Goal: Task Accomplishment & Management: Use online tool/utility

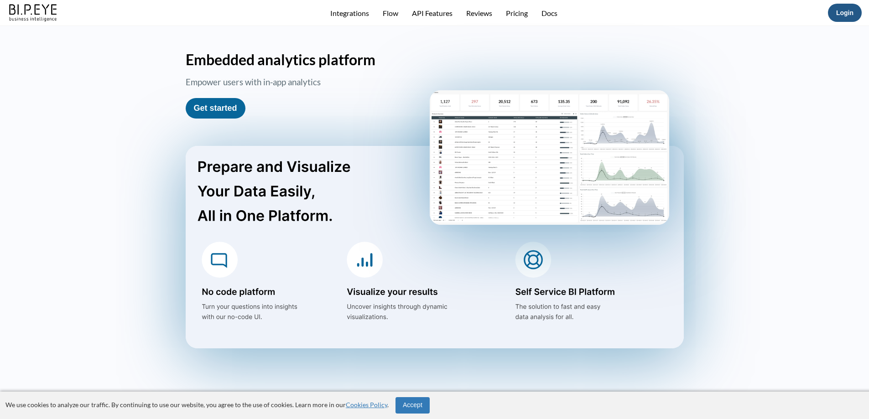
click at [839, 15] on link "Login" at bounding box center [844, 12] width 17 height 7
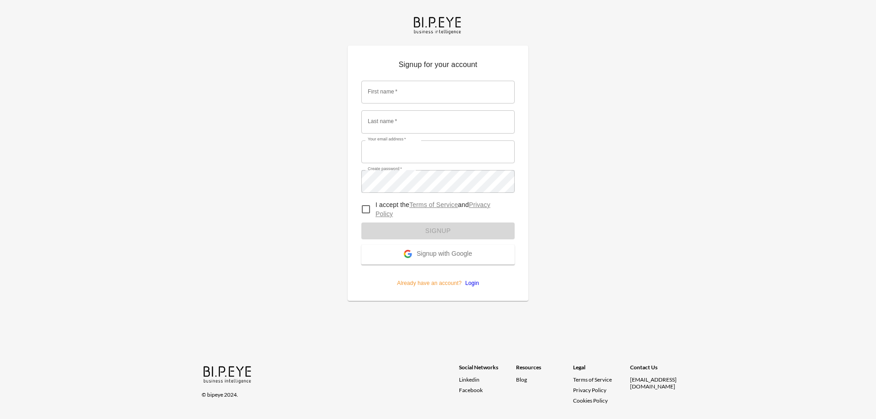
type input "GIL"
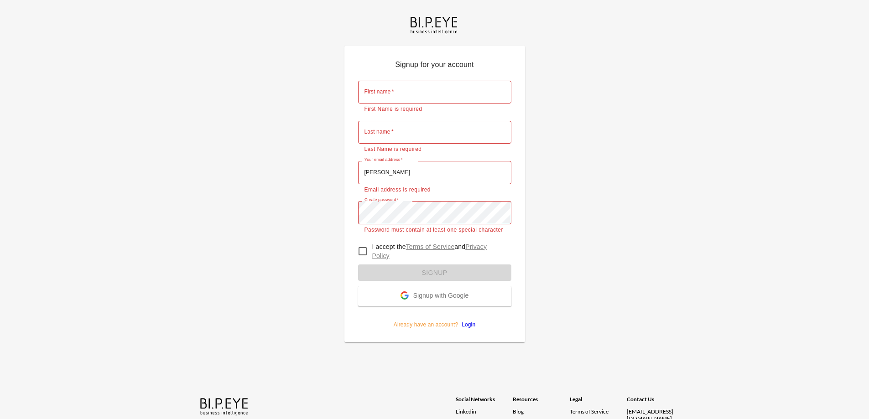
click at [438, 260] on form "First name   * First name   * First Name is required Last name   * Last name   …" at bounding box center [434, 201] width 153 height 255
click at [433, 297] on span "Signup with Google" at bounding box center [440, 296] width 55 height 9
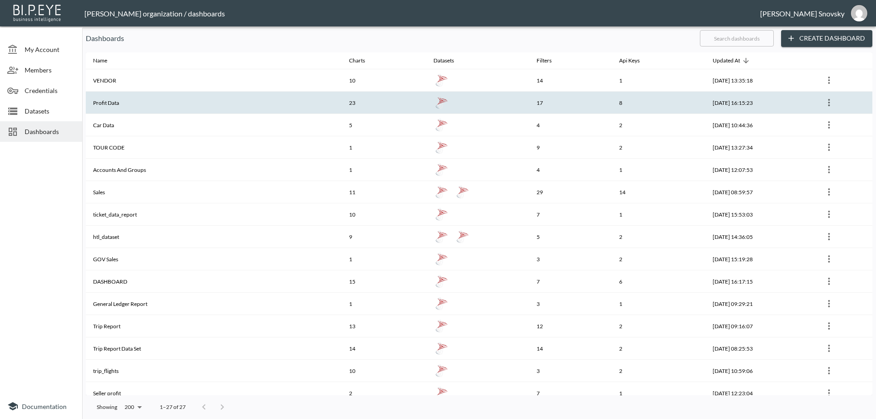
click at [198, 103] on th "Profit Data" at bounding box center [214, 103] width 256 height 22
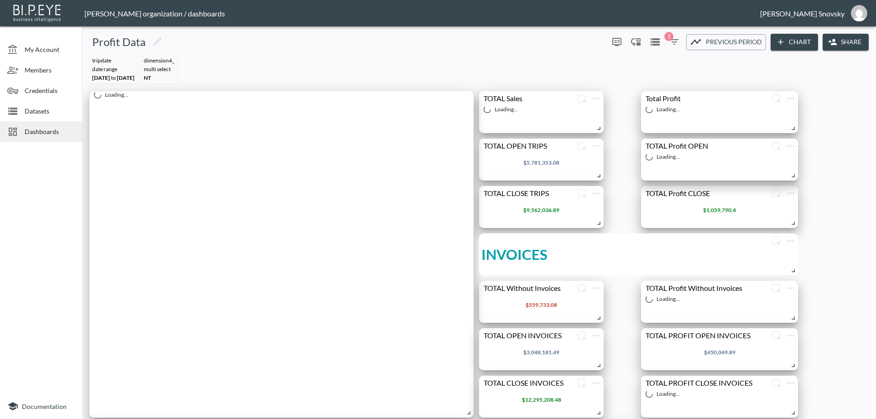
click at [40, 110] on span "Datasets" at bounding box center [50, 111] width 50 height 10
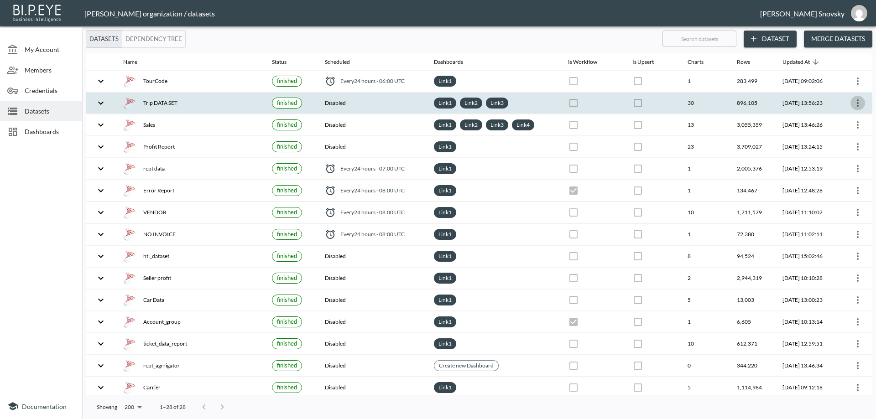
click at [860, 103] on icon "more" at bounding box center [857, 103] width 11 height 11
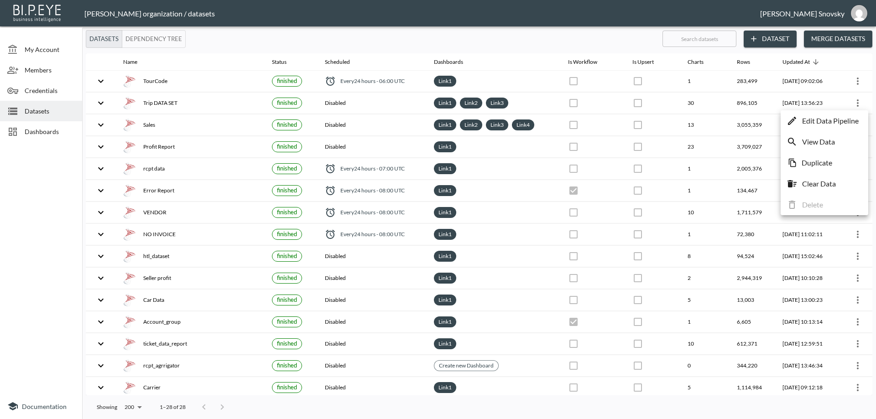
click at [847, 119] on p "Edit Data Pipeline" at bounding box center [830, 120] width 57 height 11
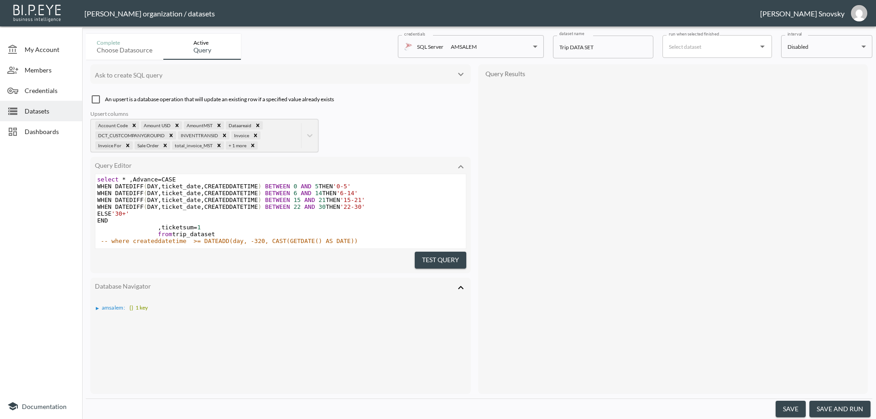
click at [833, 410] on button "save and run" at bounding box center [839, 409] width 61 height 17
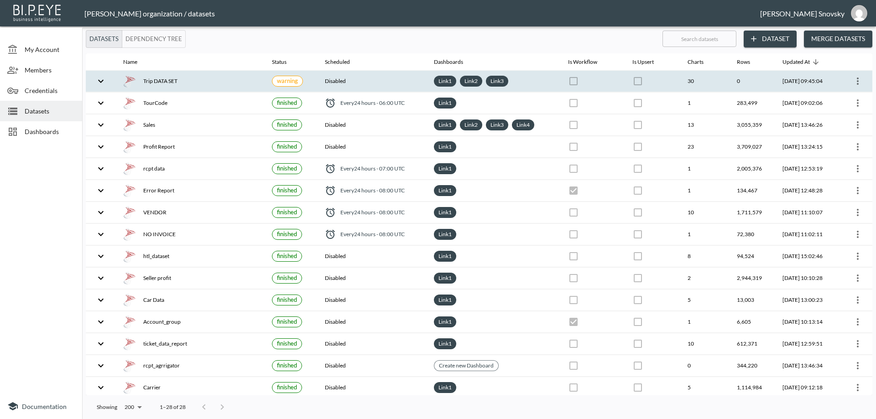
click at [199, 86] on div "Trip DATA SET" at bounding box center [190, 81] width 134 height 13
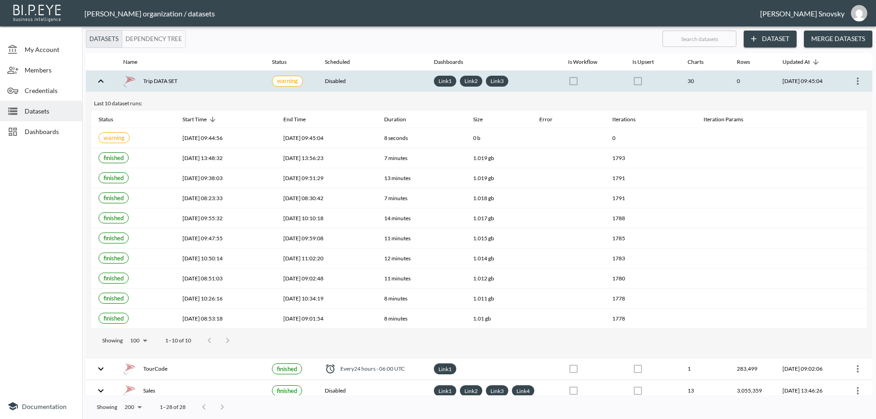
click at [199, 86] on div "Trip DATA SET" at bounding box center [190, 81] width 134 height 13
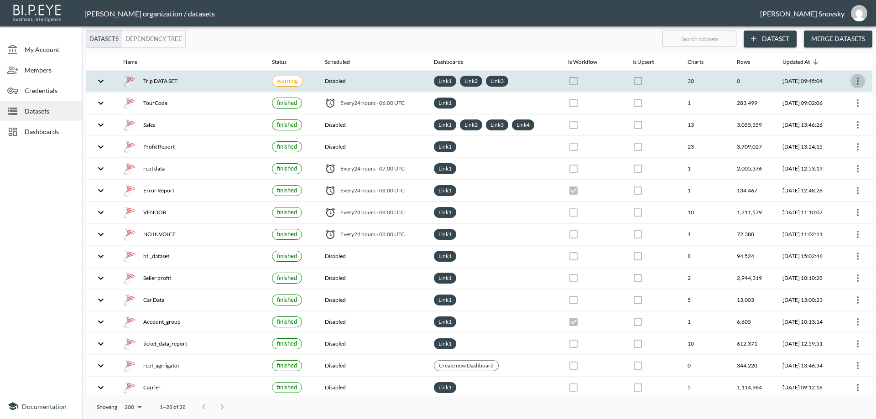
click at [852, 85] on icon "more" at bounding box center [857, 81] width 11 height 11
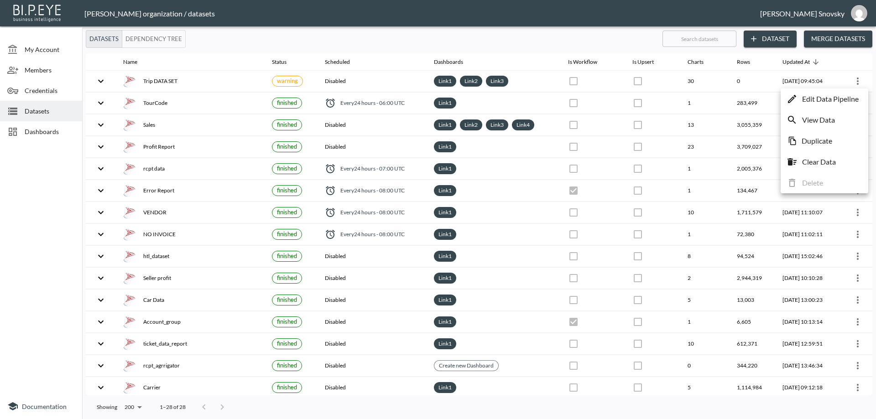
click at [847, 101] on p "Edit Data Pipeline" at bounding box center [830, 98] width 57 height 11
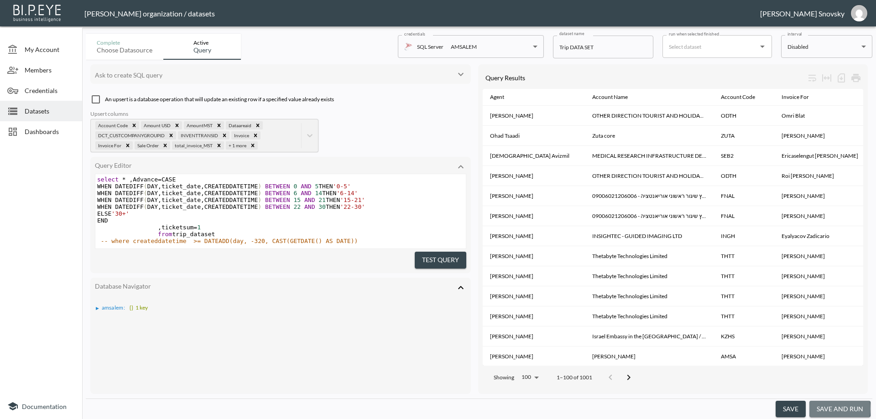
click at [833, 409] on button "save and run" at bounding box center [839, 409] width 61 height 17
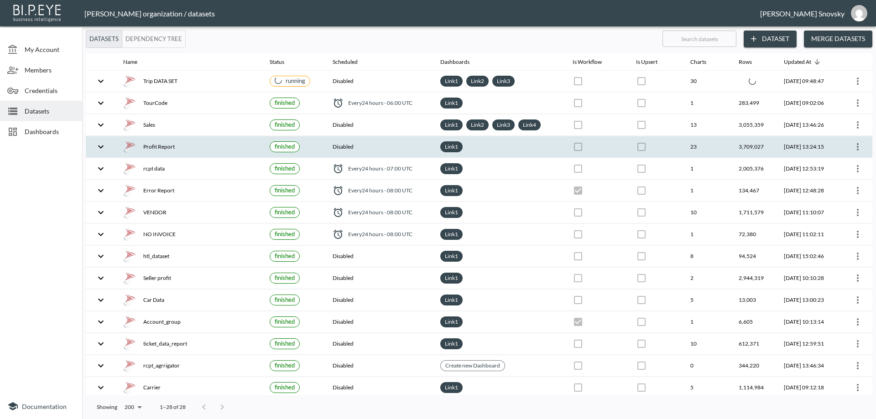
click at [852, 147] on icon "more" at bounding box center [857, 146] width 11 height 11
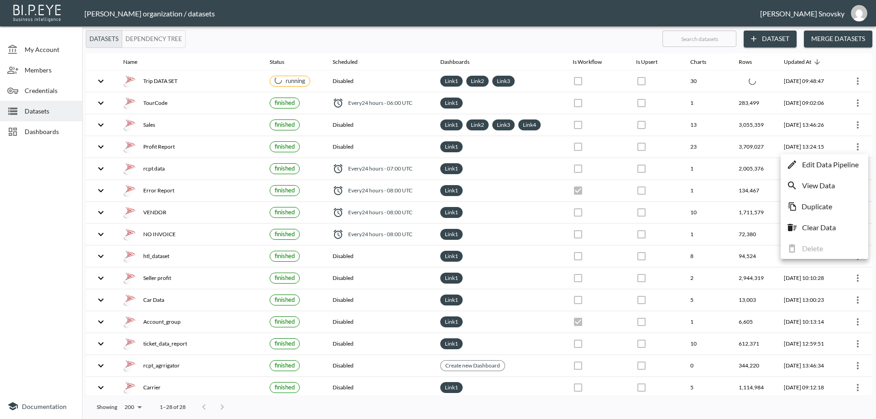
click at [850, 163] on p "Edit Data Pipeline" at bounding box center [830, 164] width 57 height 11
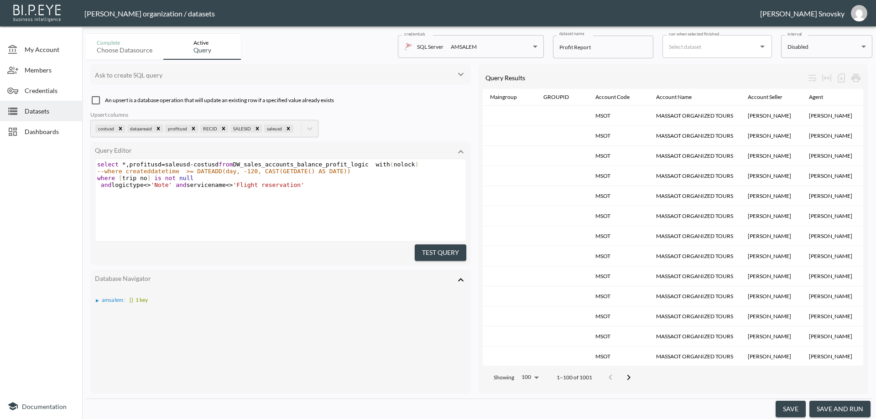
click at [834, 413] on button "save and run" at bounding box center [839, 409] width 61 height 17
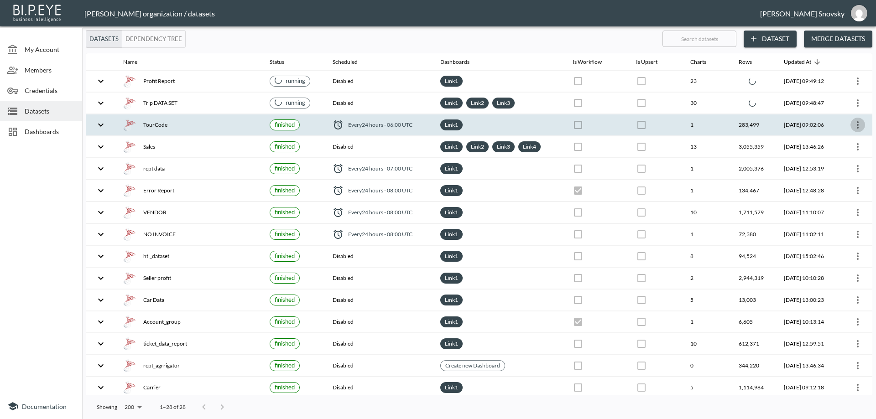
click at [854, 126] on icon "more" at bounding box center [857, 124] width 11 height 11
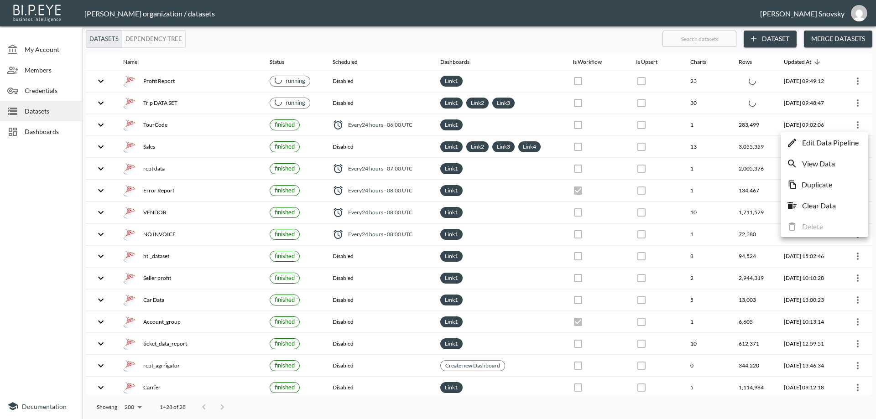
click at [851, 137] on p "Edit Data Pipeline" at bounding box center [830, 142] width 57 height 11
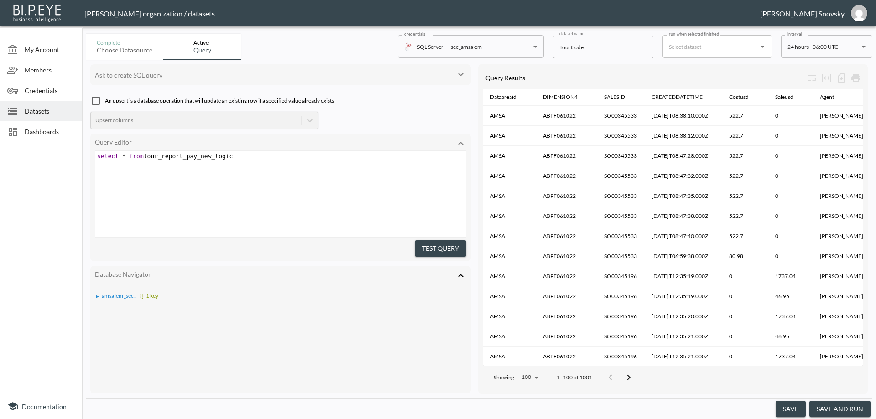
click at [828, 406] on button "save and run" at bounding box center [839, 409] width 61 height 17
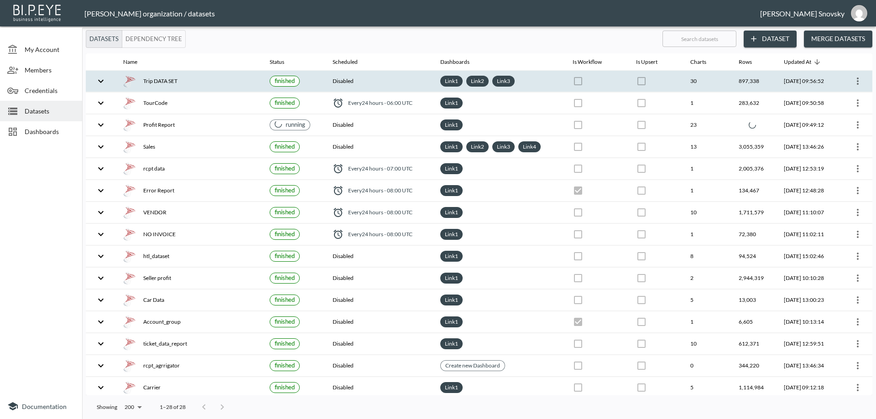
click at [366, 82] on th "Disabled" at bounding box center [379, 81] width 108 height 21
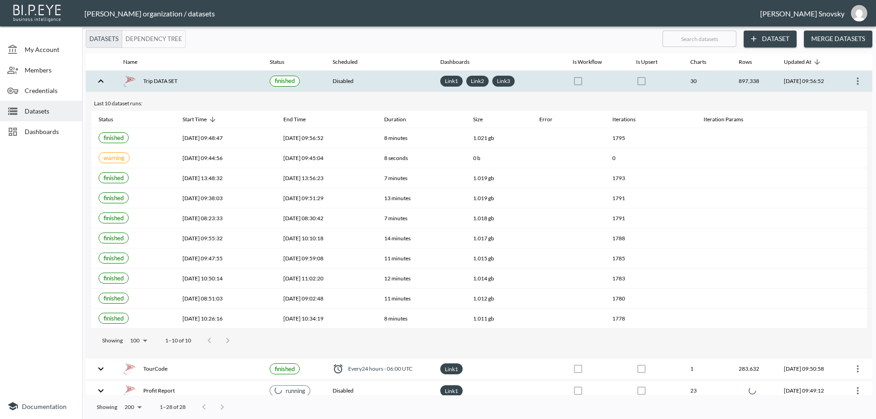
click at [368, 82] on th "Disabled" at bounding box center [379, 81] width 108 height 21
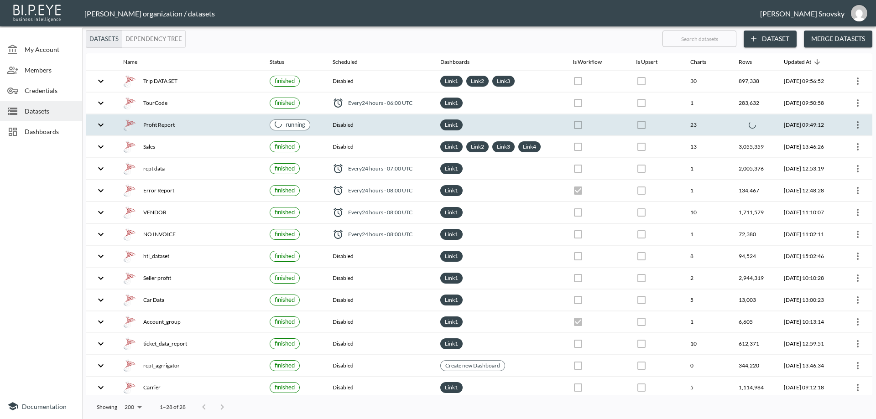
click at [204, 126] on div "Profit Report" at bounding box center [189, 125] width 132 height 13
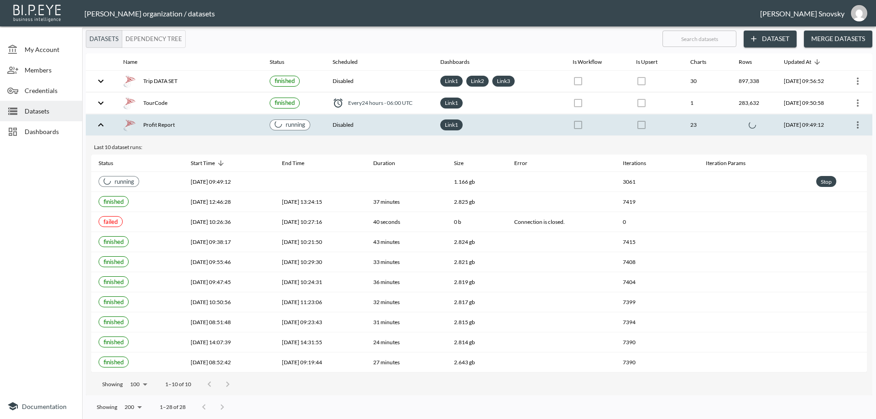
click at [205, 127] on div "Profit Report" at bounding box center [189, 125] width 132 height 13
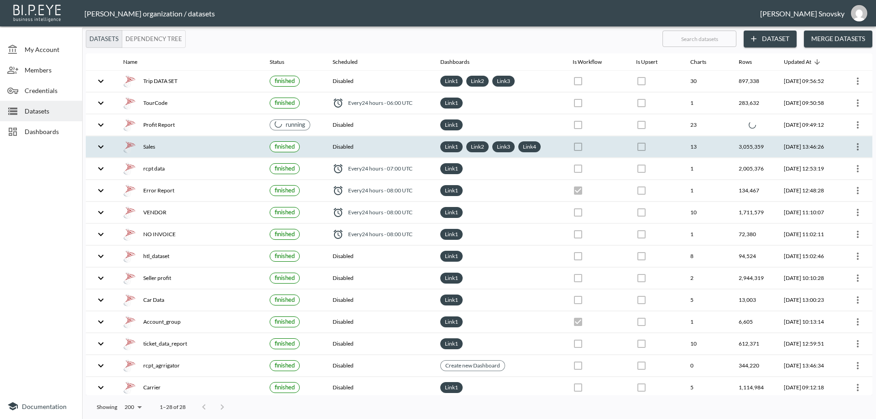
click at [857, 150] on icon "more" at bounding box center [858, 146] width 2 height 7
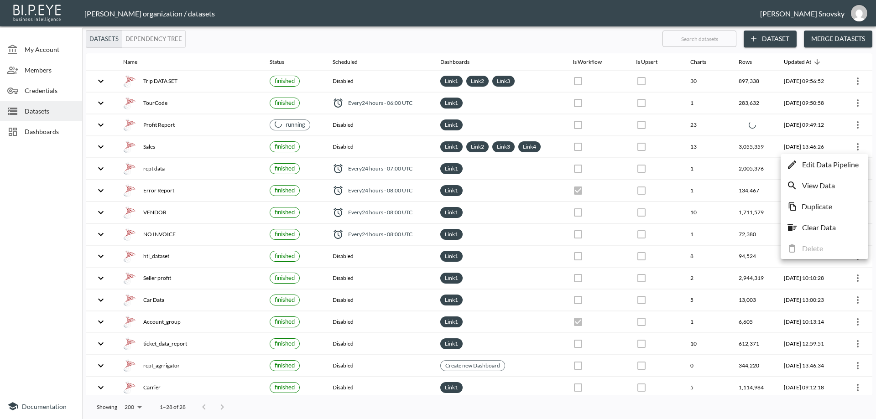
click at [837, 163] on p "Edit Data Pipeline" at bounding box center [830, 164] width 57 height 11
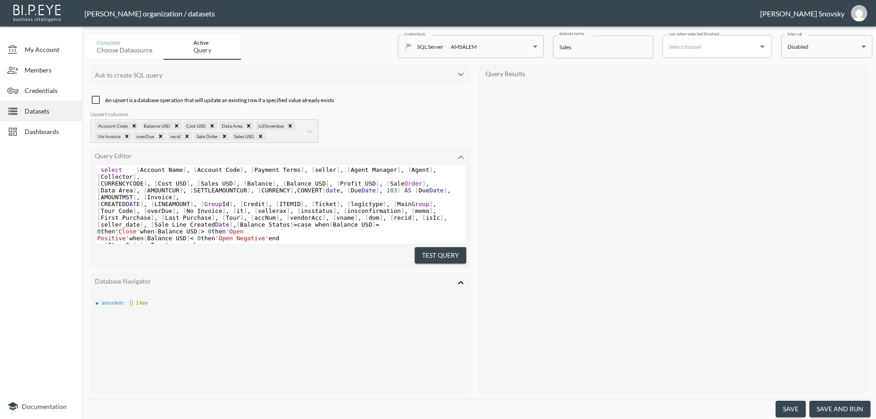
click at [833, 411] on button "save and run" at bounding box center [839, 409] width 61 height 17
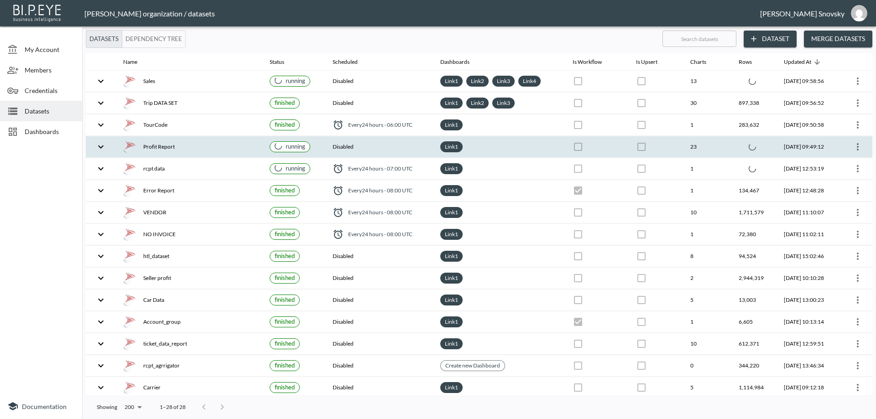
click at [226, 143] on div "Profit Report" at bounding box center [189, 146] width 132 height 13
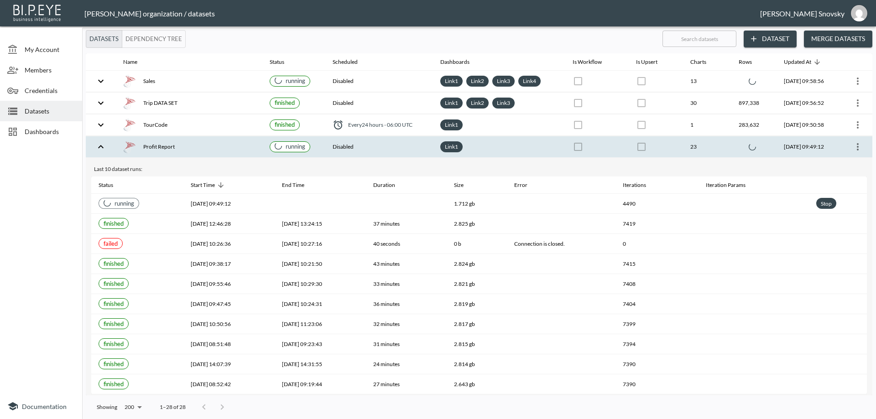
click at [226, 143] on div "Profit Report" at bounding box center [189, 146] width 132 height 13
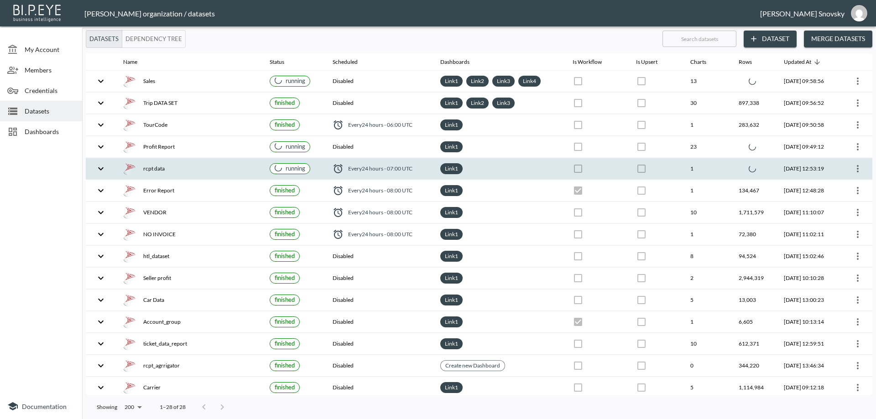
click at [228, 164] on div "rcpt data" at bounding box center [189, 168] width 132 height 13
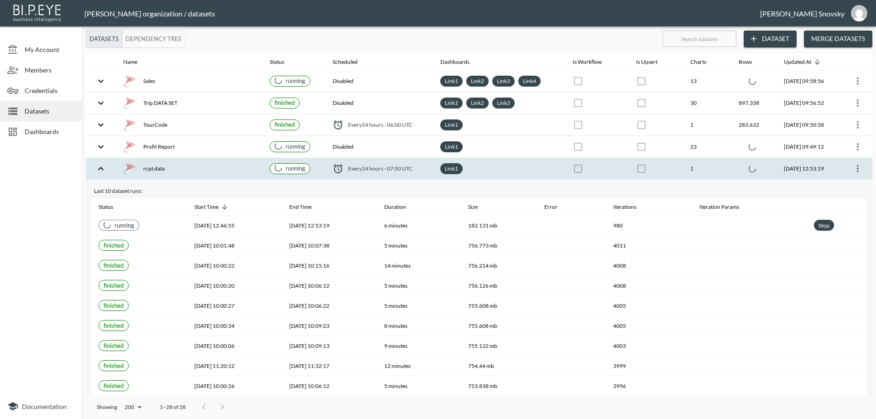
click at [229, 164] on div "rcpt data" at bounding box center [189, 168] width 132 height 13
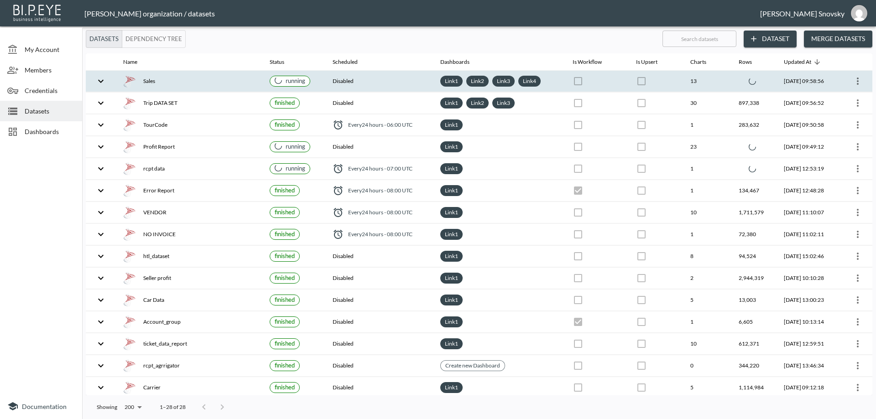
click at [217, 83] on div "Sales" at bounding box center [189, 81] width 132 height 13
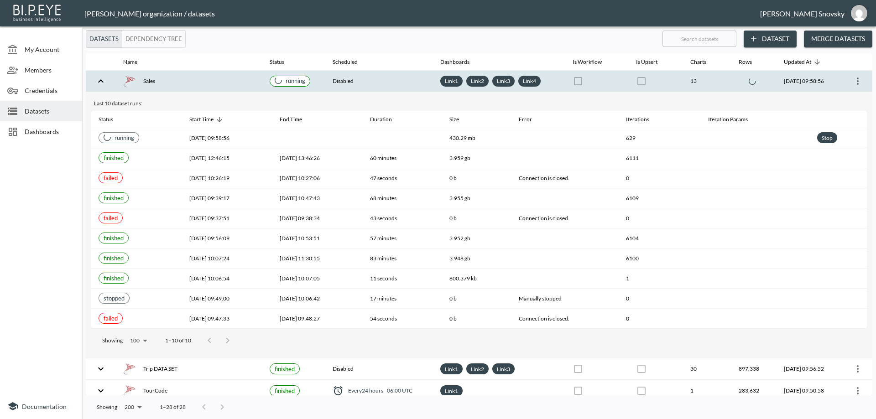
click at [217, 83] on div "Sales" at bounding box center [189, 81] width 132 height 13
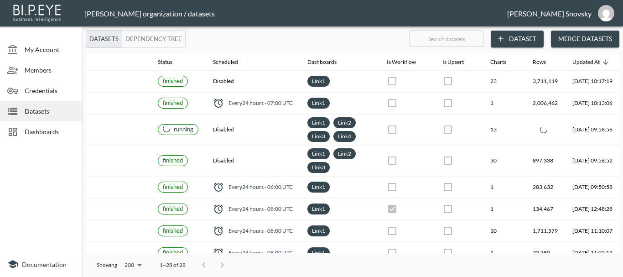
scroll to position [0, 142]
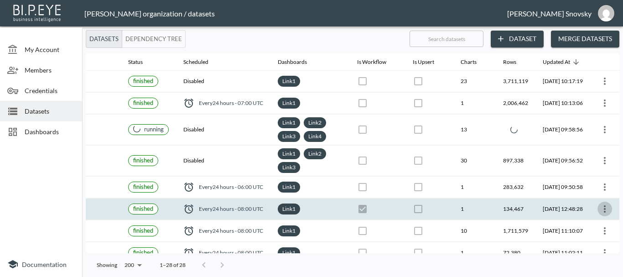
click at [603, 208] on icon "more" at bounding box center [604, 208] width 11 height 11
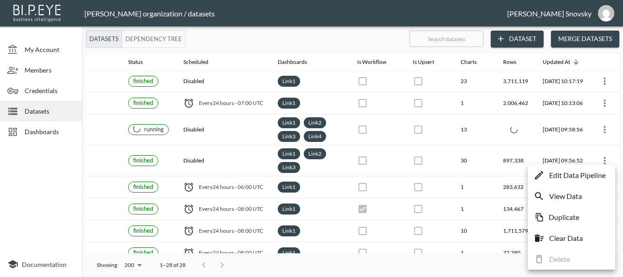
click at [573, 177] on p "Edit Data Pipeline" at bounding box center [577, 175] width 57 height 11
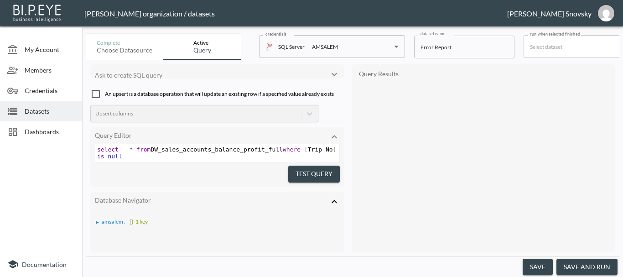
click at [582, 261] on button "save and run" at bounding box center [586, 267] width 61 height 17
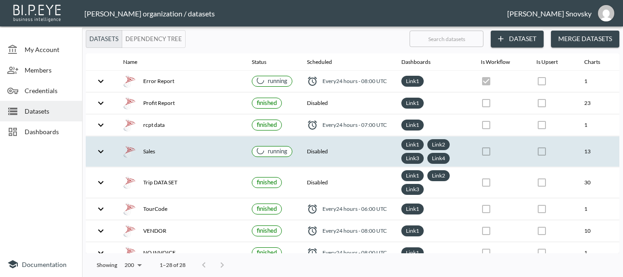
click at [233, 146] on div "Sales" at bounding box center [180, 151] width 114 height 13
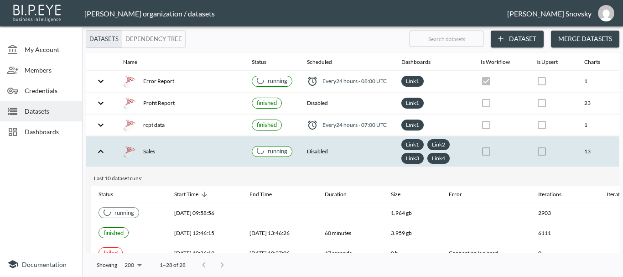
click at [233, 146] on div "Sales" at bounding box center [180, 151] width 114 height 13
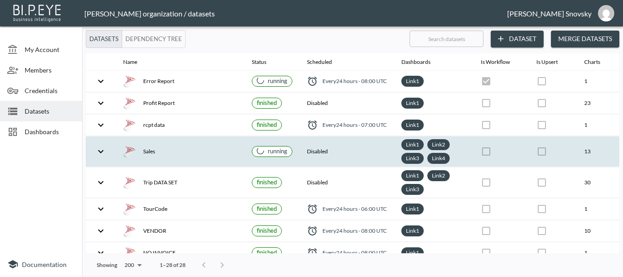
click at [233, 146] on div "Sales" at bounding box center [180, 151] width 114 height 13
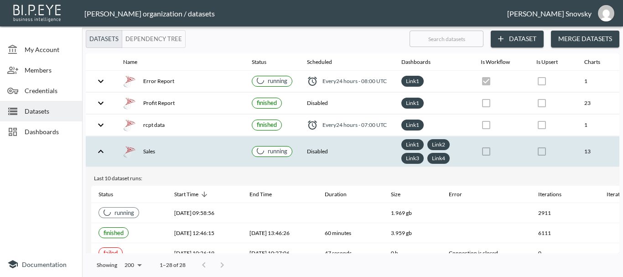
click at [233, 146] on div "Sales" at bounding box center [180, 151] width 114 height 13
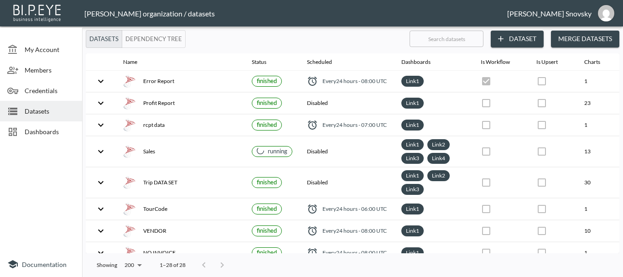
checkbox input "false"
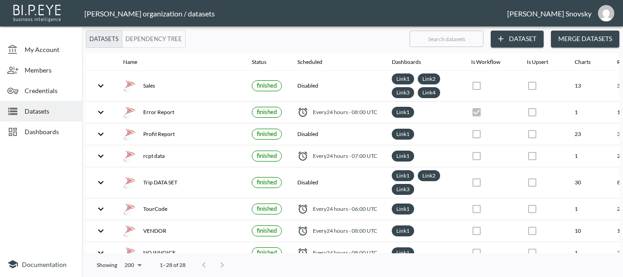
checkbox input "false"
checkbox input "true"
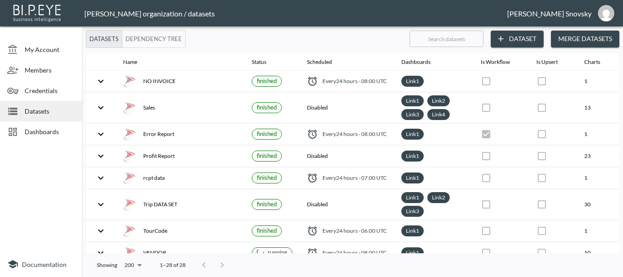
checkbox input "true"
checkbox input "false"
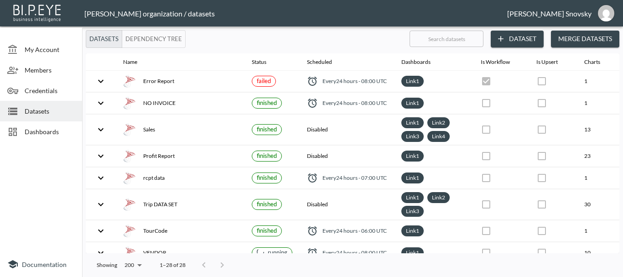
checkbox input "false"
checkbox input "true"
